Goal: Information Seeking & Learning: Check status

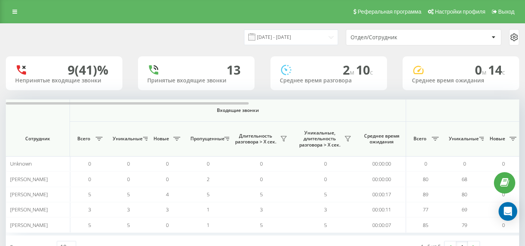
scroll to position [0, 513]
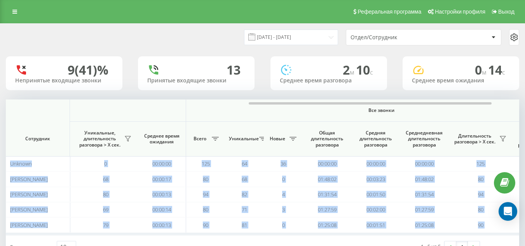
drag, startPoint x: 0, startPoint y: 0, endPoint x: 453, endPoint y: 97, distance: 463.5
click at [453, 97] on div "[DATE] - [DATE] Отдел/Сотрудник 9 (41)% Непринятые входящие звонки 13 Принятые …" at bounding box center [262, 141] width 513 height 234
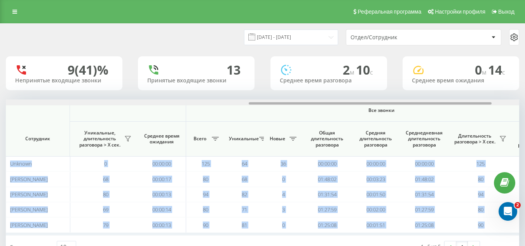
scroll to position [0, 571]
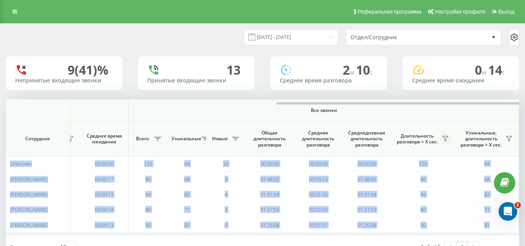
click at [443, 137] on icon at bounding box center [444, 138] width 5 height 5
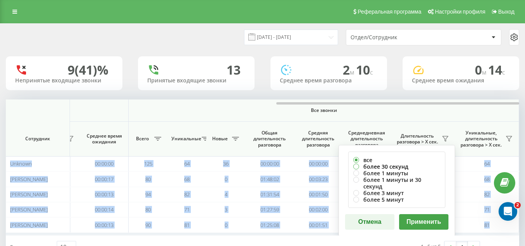
click at [381, 164] on label "более 30 секунд" at bounding box center [396, 166] width 87 height 7
radio input "true"
click at [424, 214] on button "Применить" at bounding box center [423, 222] width 49 height 16
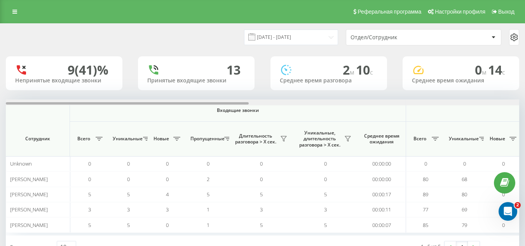
scroll to position [0, 513]
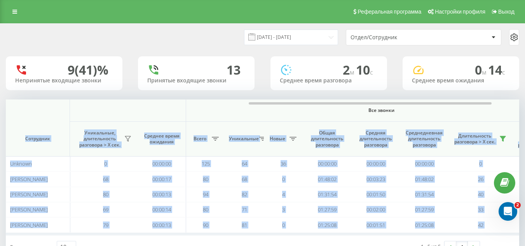
drag, startPoint x: 249, startPoint y: 103, endPoint x: 429, endPoint y: 109, distance: 179.9
click at [429, 109] on div "Входящие звонки Исходящие звонки Все звонки Сотрудник Всего Уникальные Новые Пр…" at bounding box center [262, 167] width 513 height 136
drag, startPoint x: 426, startPoint y: 110, endPoint x: 414, endPoint y: 127, distance: 21.0
click at [426, 111] on span "Все звонки" at bounding box center [381, 110] width 344 height 6
click at [412, 133] on span "Среднедневная длительность разговора" at bounding box center [423, 139] width 37 height 18
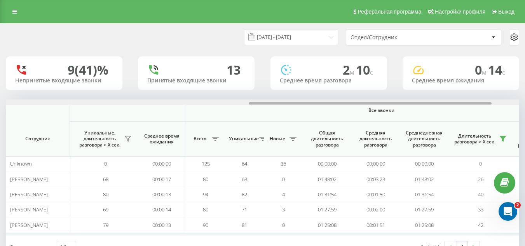
scroll to position [0, 571]
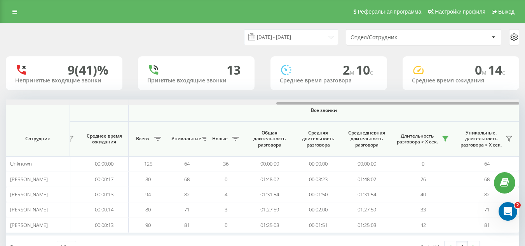
drag, startPoint x: 413, startPoint y: 104, endPoint x: 500, endPoint y: 106, distance: 86.6
click at [500, 106] on div "Входящие звонки Исходящие звонки Все звонки Сотрудник Всего Уникальные Новые Пр…" at bounding box center [262, 167] width 513 height 136
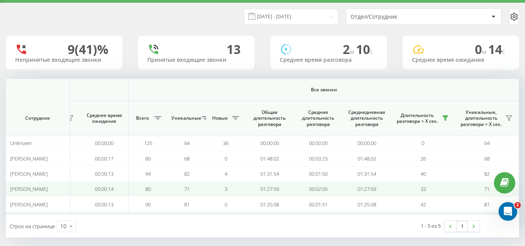
scroll to position [28, 0]
